Goal: Task Accomplishment & Management: Use online tool/utility

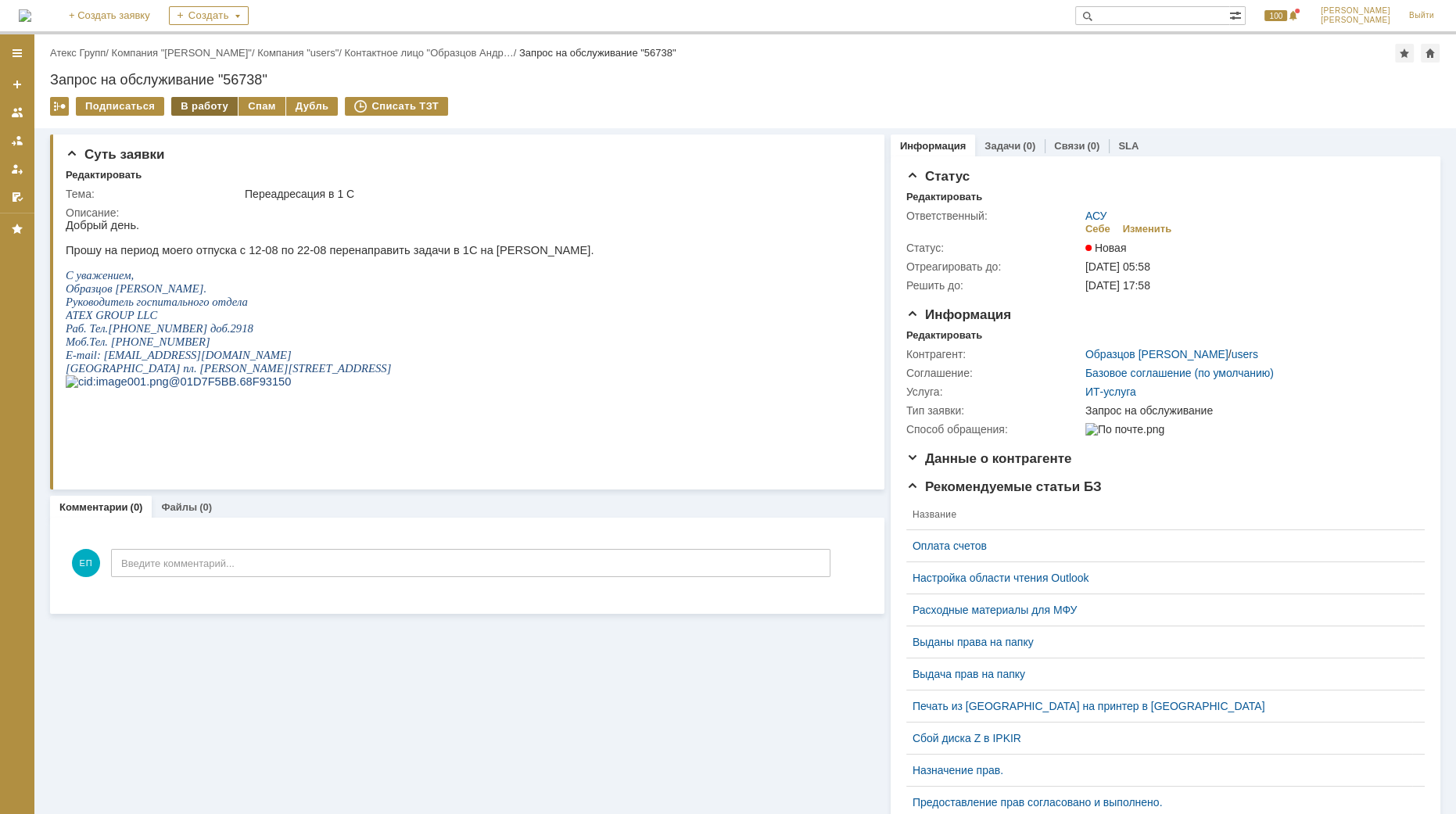
click at [210, 106] on div "В работу" at bounding box center [204, 106] width 67 height 18
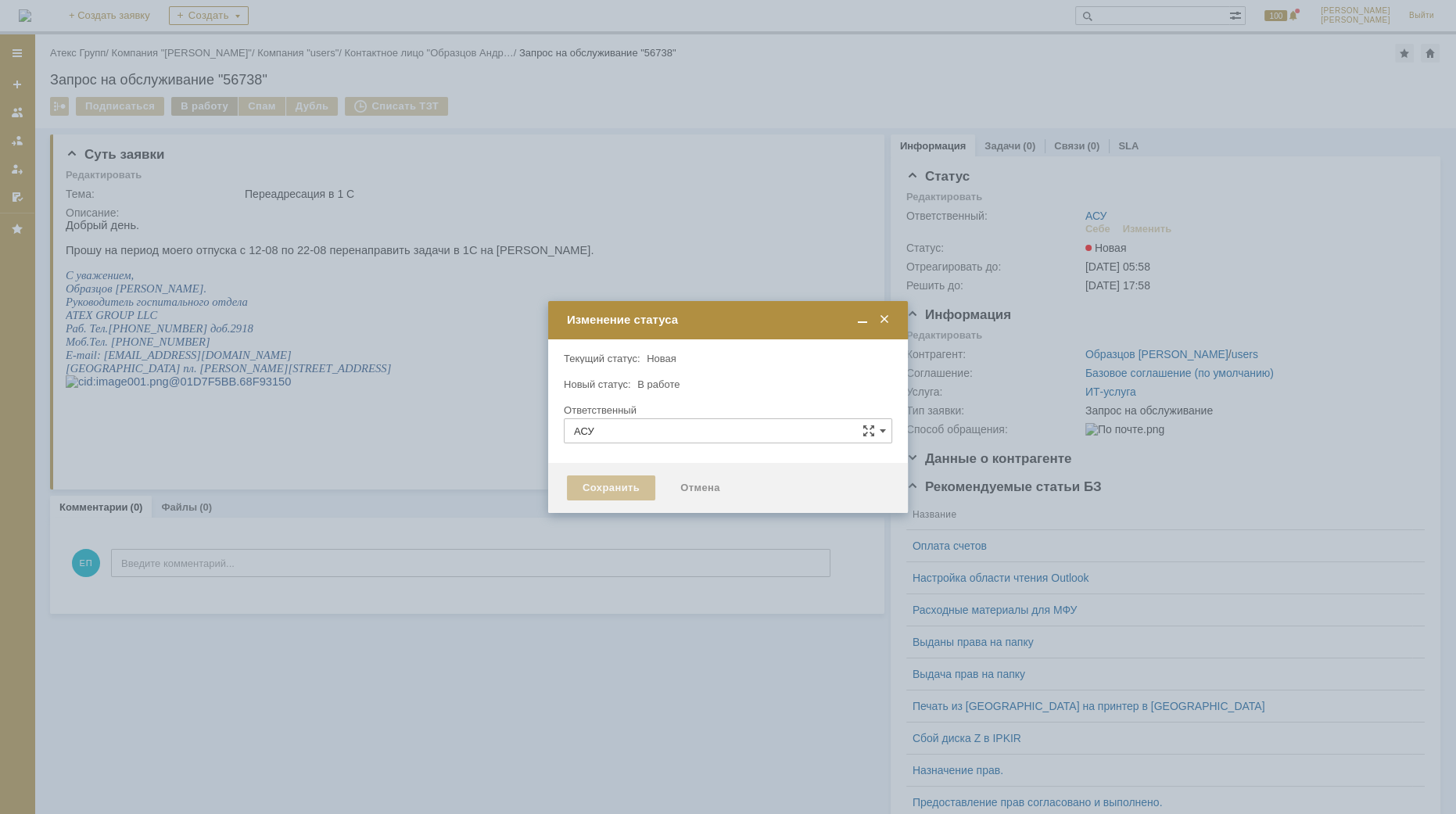
type input "[PERSON_NAME]"
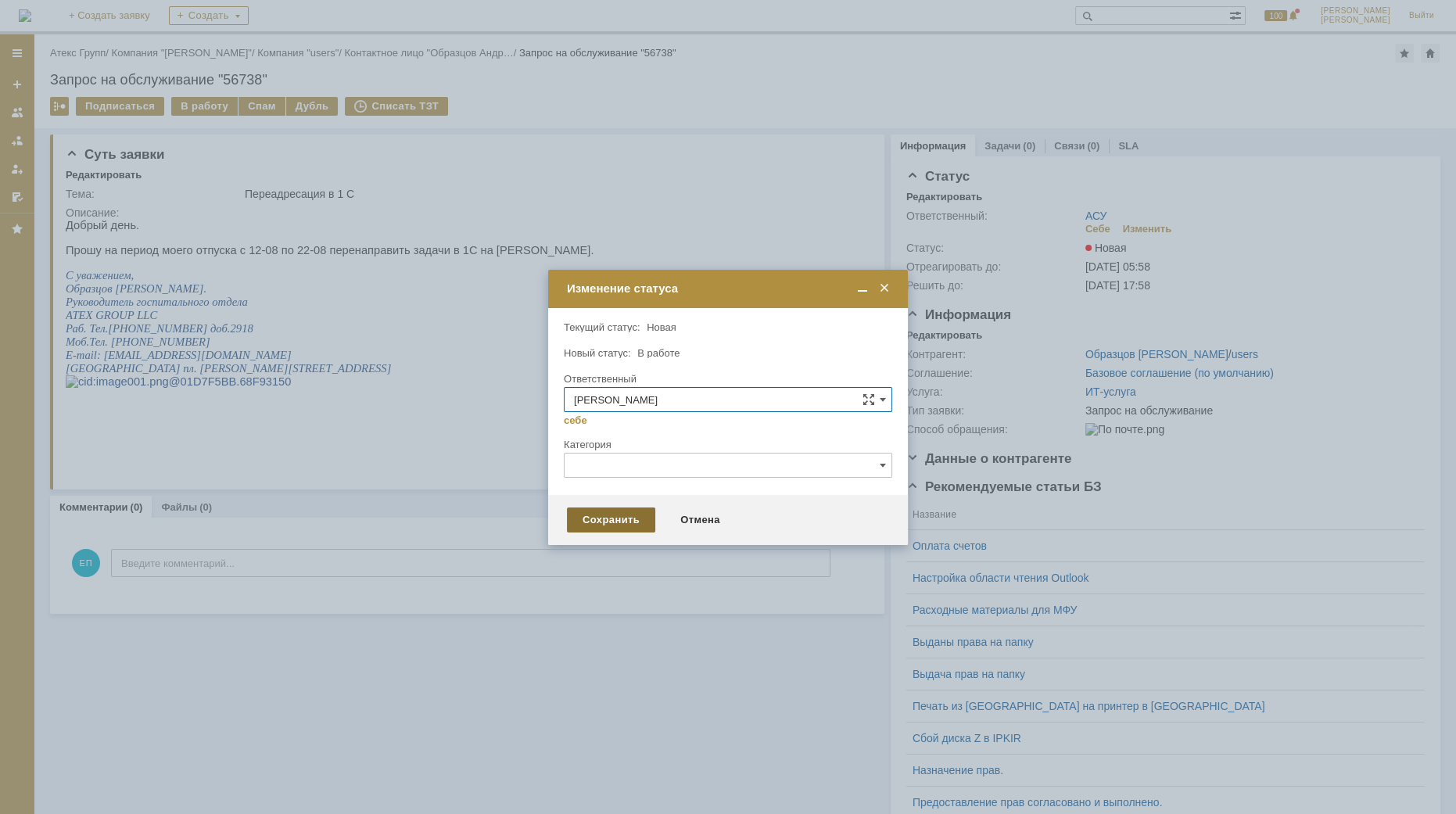
click at [623, 525] on div "Сохранить" at bounding box center [610, 521] width 88 height 25
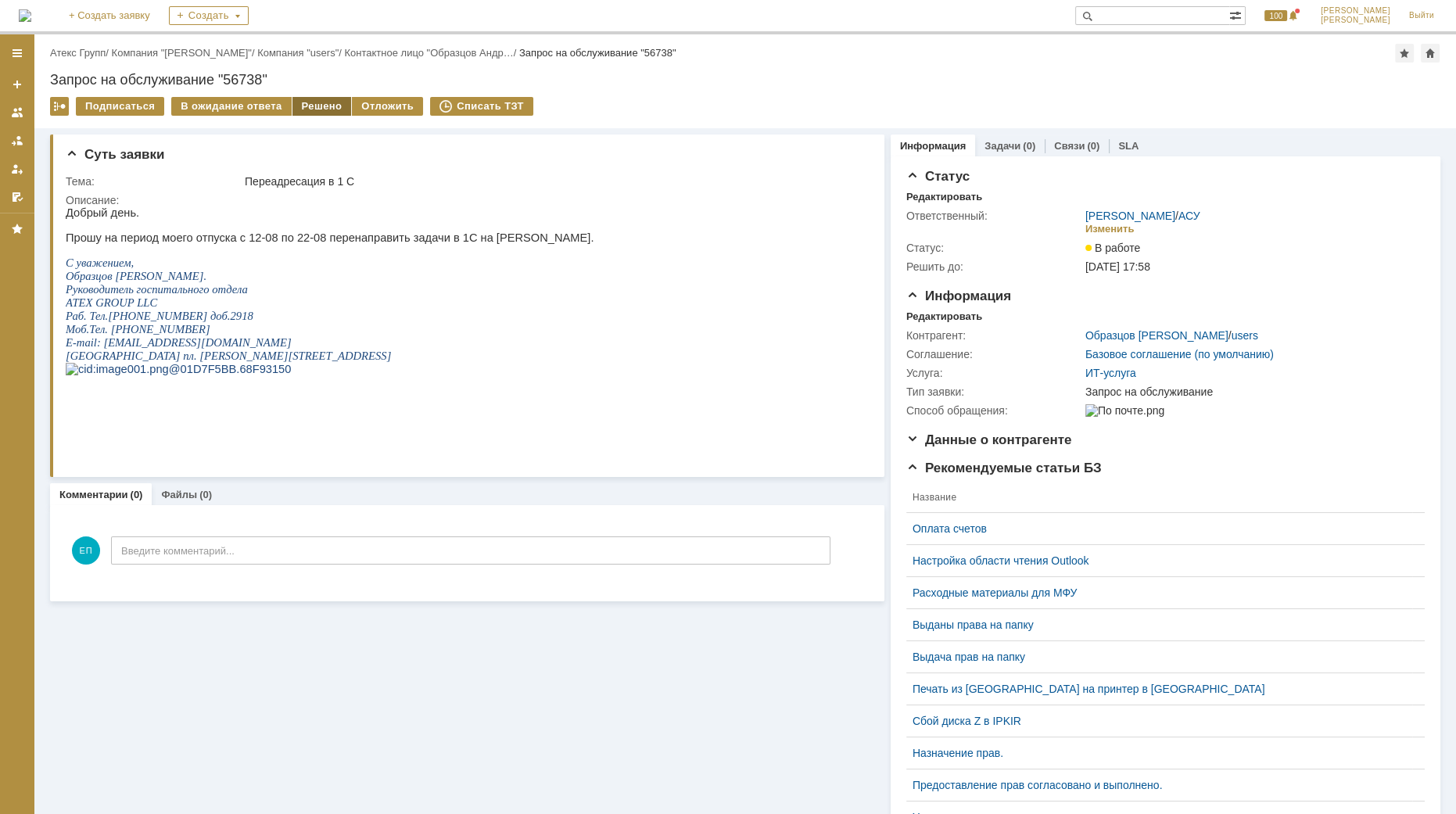
click at [296, 103] on div "Решено" at bounding box center [321, 106] width 59 height 18
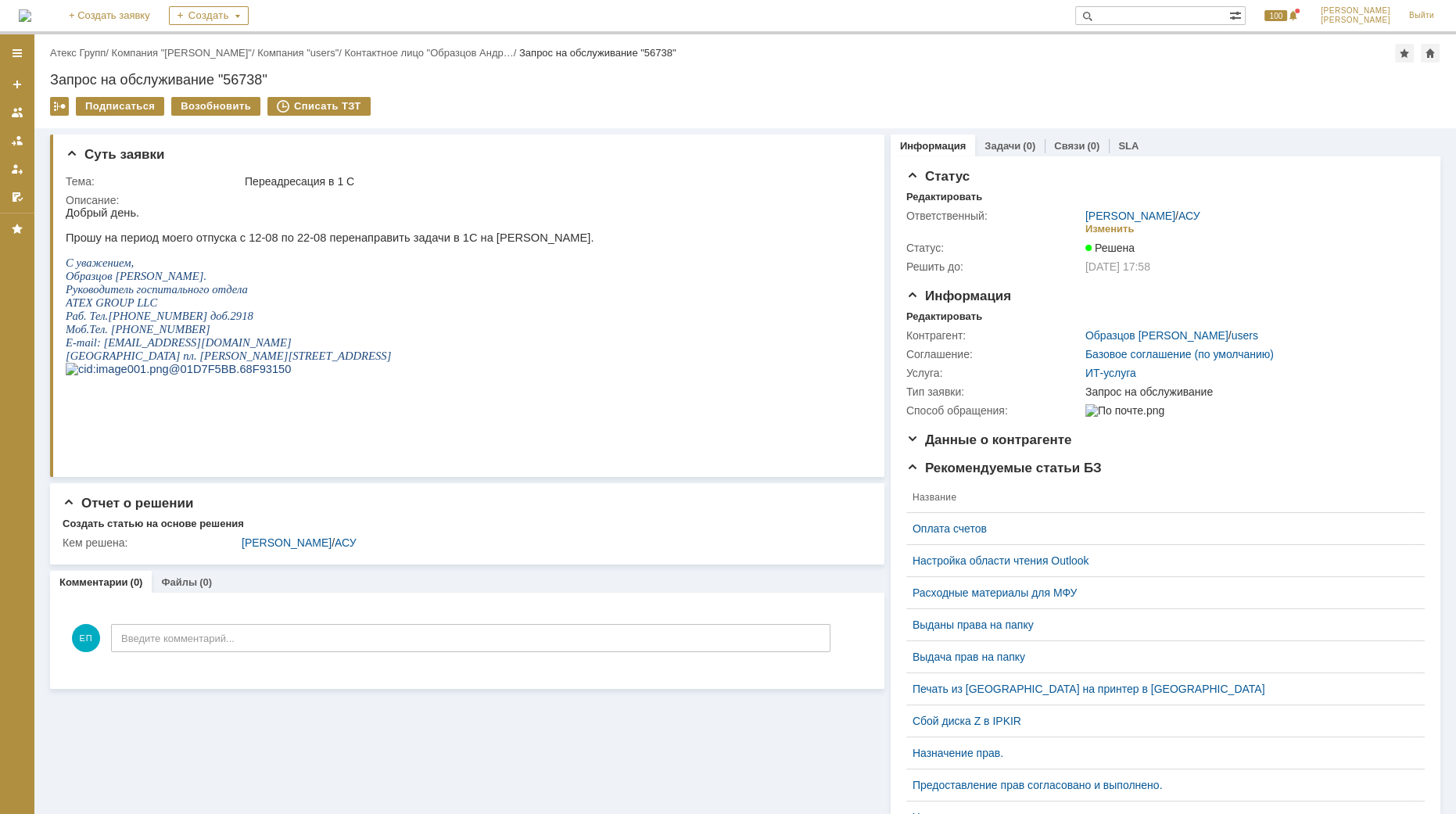
click at [1184, 216] on link "АСУ" at bounding box center [1189, 216] width 22 height 13
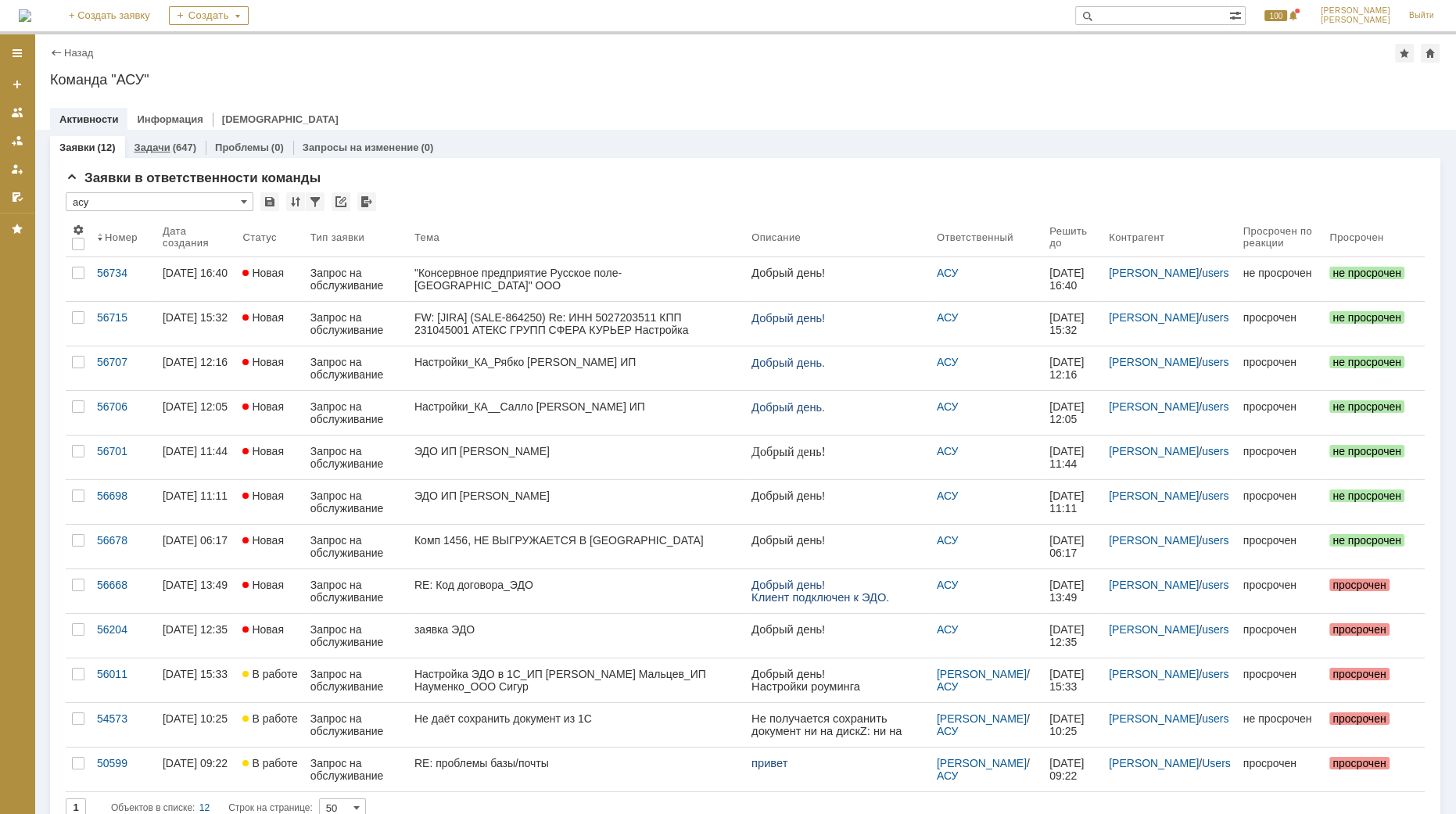
click at [161, 144] on link "Задачи" at bounding box center [152, 147] width 36 height 12
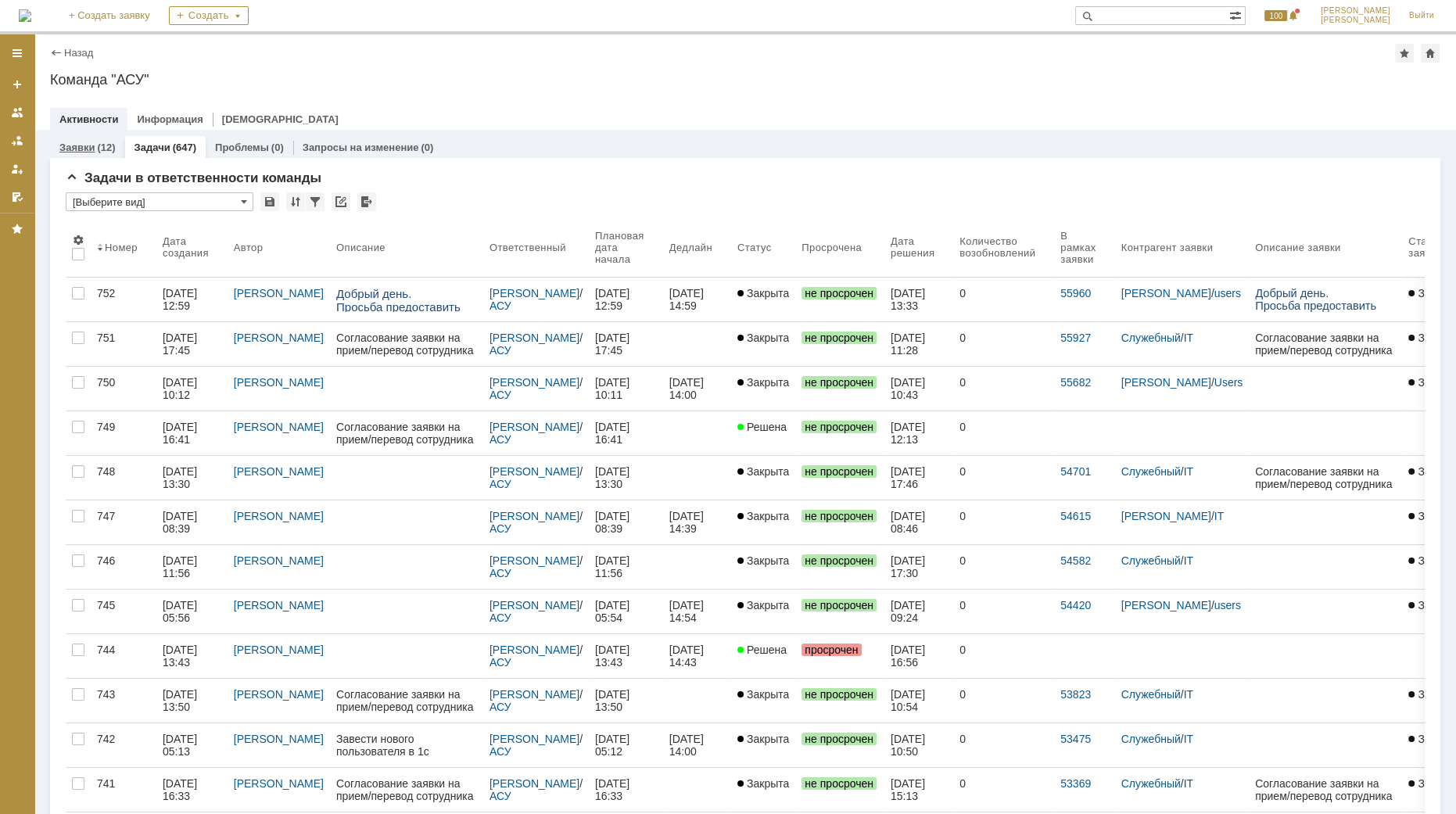
click at [75, 145] on link "Заявки" at bounding box center [76, 147] width 35 height 12
